Goal: Navigation & Orientation: Find specific page/section

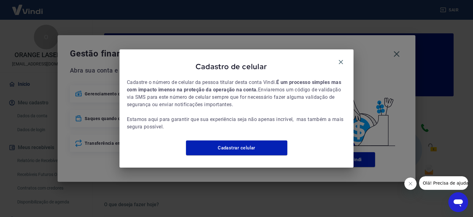
click at [339, 58] on icon "button" at bounding box center [340, 61] width 7 height 7
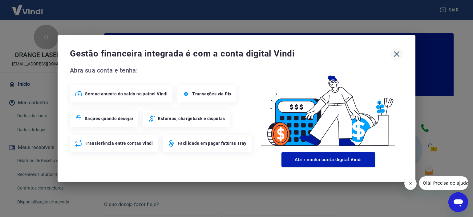
click at [396, 52] on icon "button" at bounding box center [397, 54] width 10 height 10
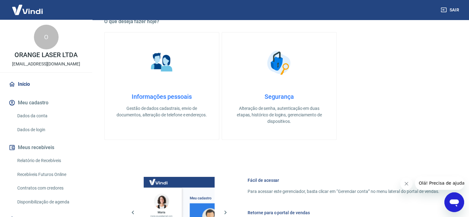
scroll to position [308, 0]
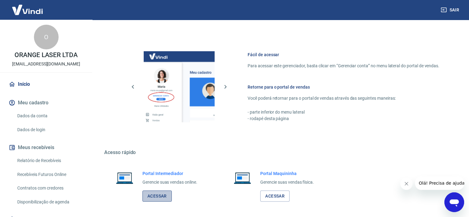
click at [164, 192] on link "Acessar" at bounding box center [156, 195] width 29 height 11
